Goal: Use online tool/utility: Use online tool/utility

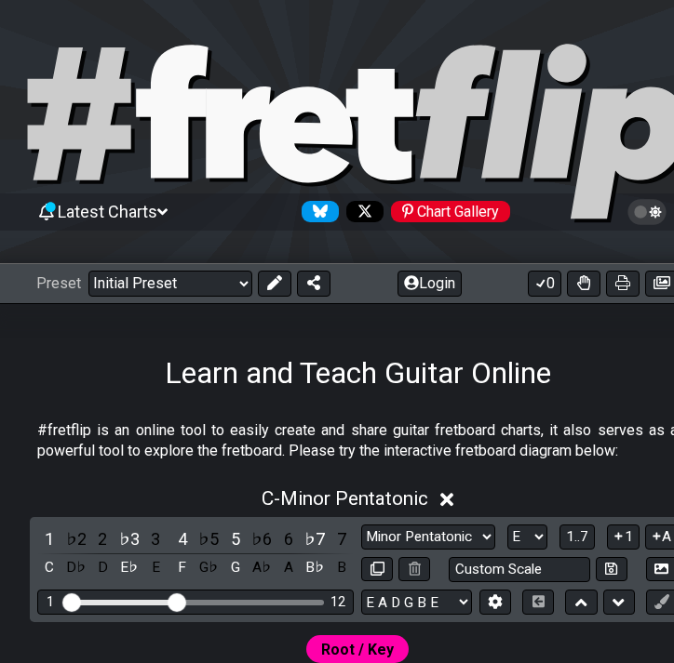
select select "E"
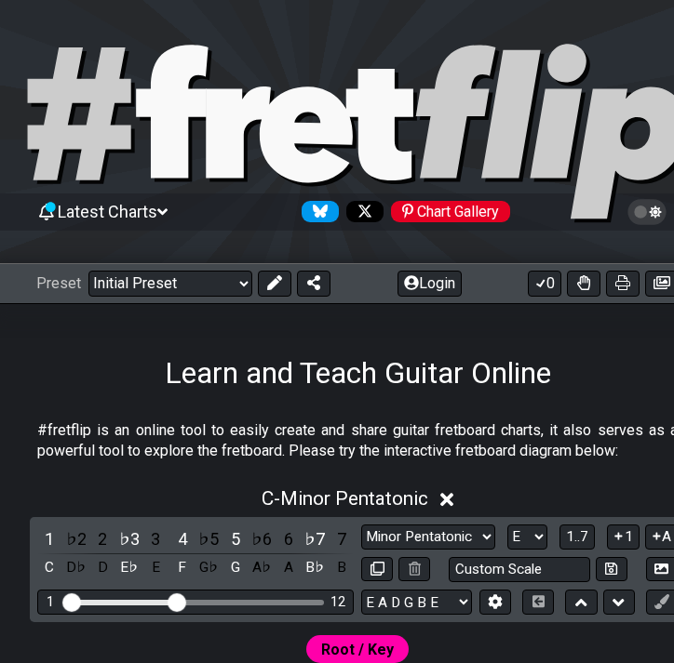
select select "E"
